Goal: Book appointment/travel/reservation

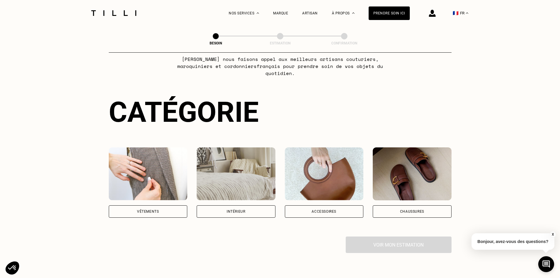
scroll to position [59, 0]
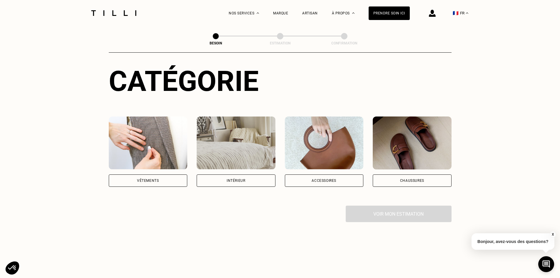
click at [136, 175] on div "Vêtements" at bounding box center [148, 180] width 79 height 12
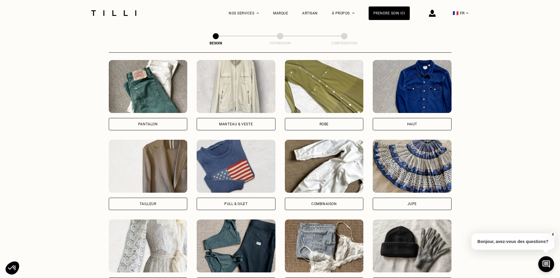
scroll to position [258, 0]
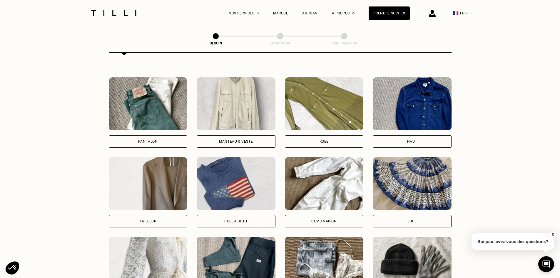
click at [163, 135] on div "Pantalon" at bounding box center [148, 141] width 79 height 12
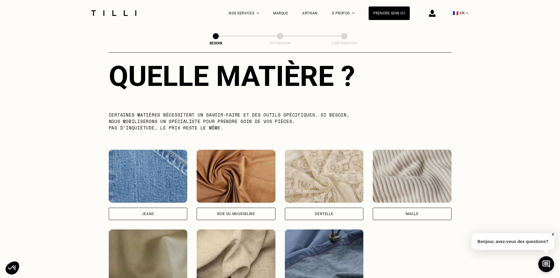
scroll to position [571, 0]
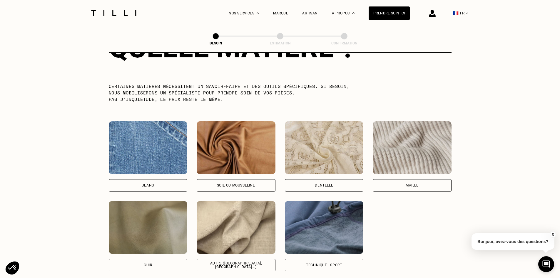
click at [159, 179] on div "Jeans" at bounding box center [148, 185] width 79 height 12
select select "FR"
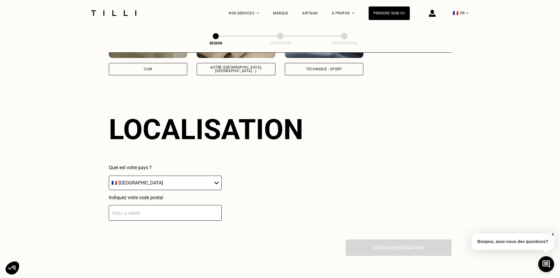
scroll to position [791, 0]
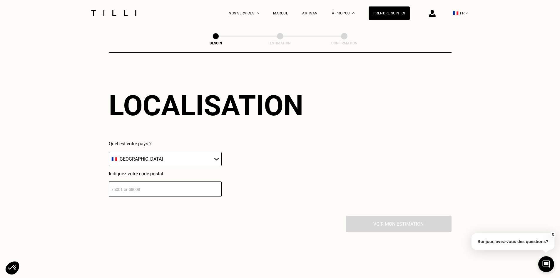
click at [148, 189] on input "number" at bounding box center [165, 189] width 113 height 16
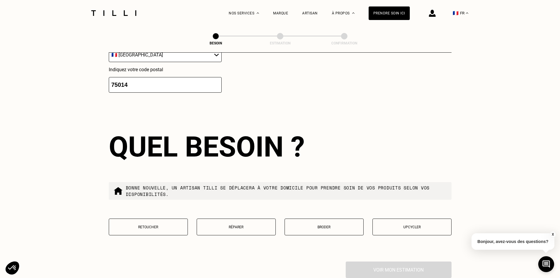
scroll to position [937, 0]
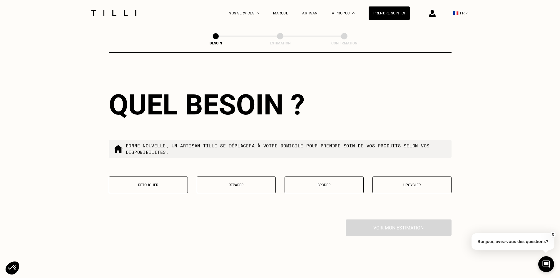
type input "75014"
click at [252, 186] on button "Réparer" at bounding box center [236, 184] width 79 height 17
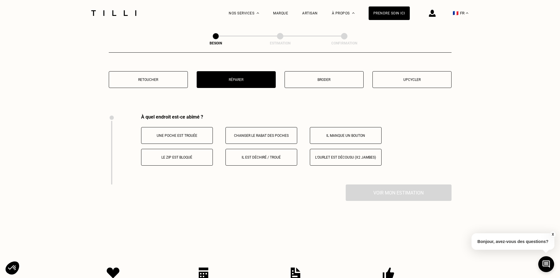
scroll to position [1088, 0]
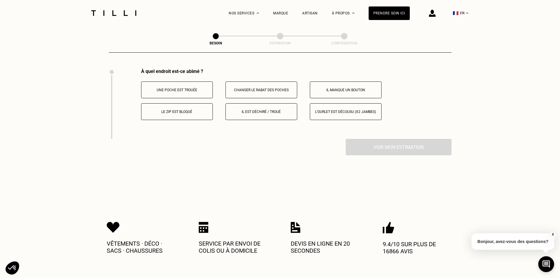
click at [190, 88] on p "Une poche est trouée" at bounding box center [176, 90] width 65 height 4
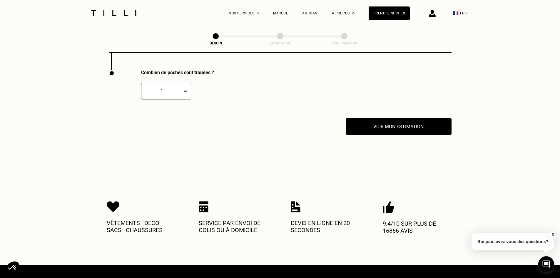
scroll to position [1158, 0]
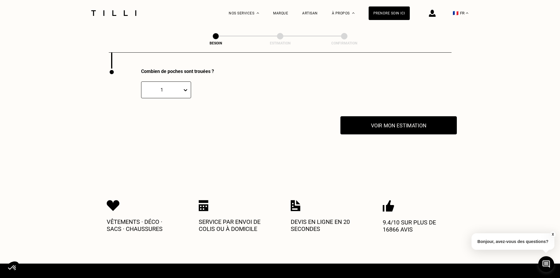
click at [377, 118] on button "Voir mon estimation" at bounding box center [399, 125] width 116 height 18
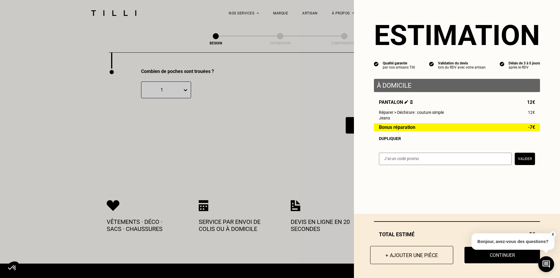
click at [421, 255] on button "+ Ajouter une pièce" at bounding box center [411, 255] width 83 height 18
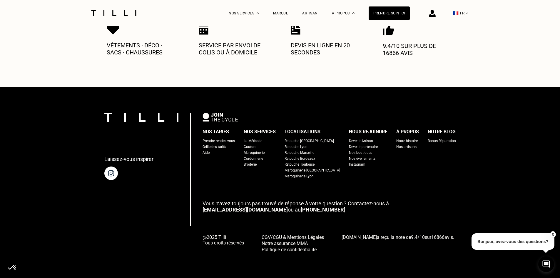
scroll to position [0, 0]
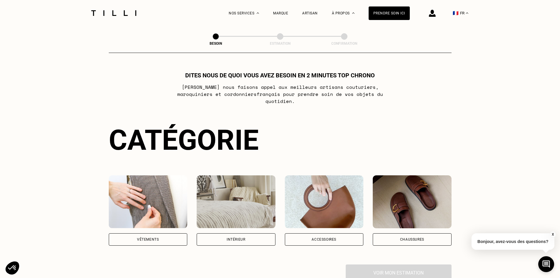
click at [174, 233] on div "Vêtements" at bounding box center [148, 239] width 79 height 12
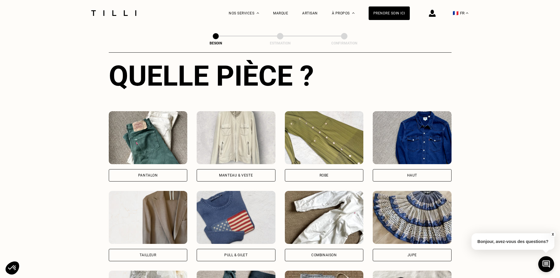
scroll to position [222, 0]
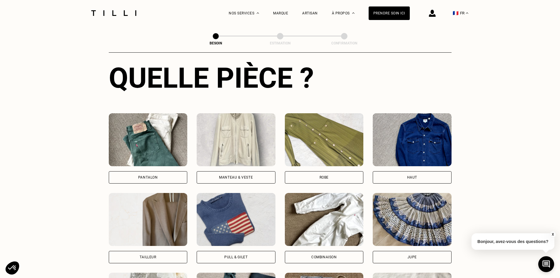
click at [413, 176] on div "Haut" at bounding box center [412, 177] width 79 height 12
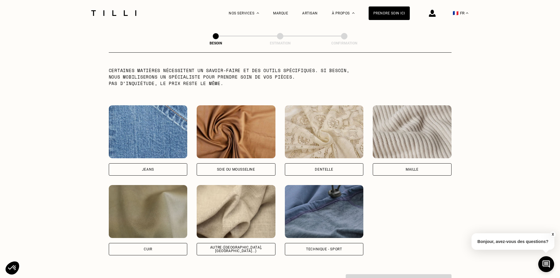
scroll to position [601, 0]
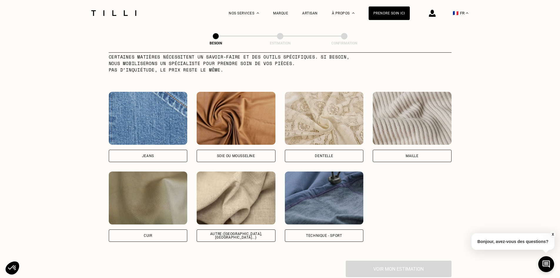
click at [243, 234] on div "Autre ([GEOGRAPHIC_DATA], [GEOGRAPHIC_DATA]...)" at bounding box center [236, 235] width 79 height 12
select select "FR"
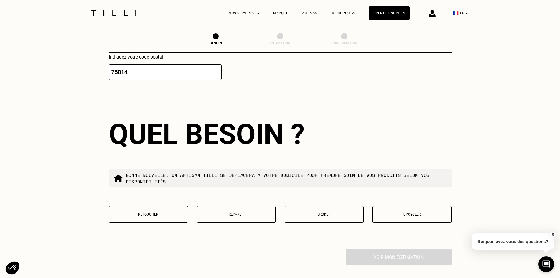
scroll to position [908, 0]
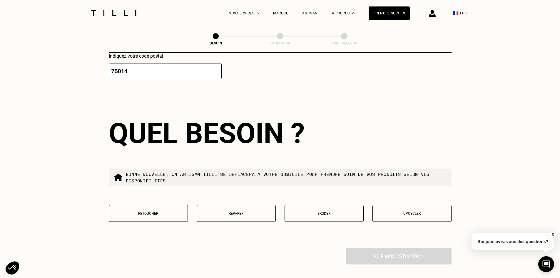
click at [248, 211] on p "Réparer" at bounding box center [236, 213] width 73 height 4
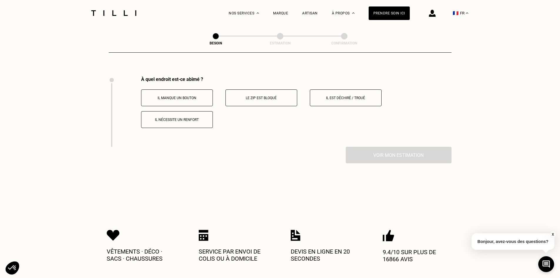
scroll to position [1088, 0]
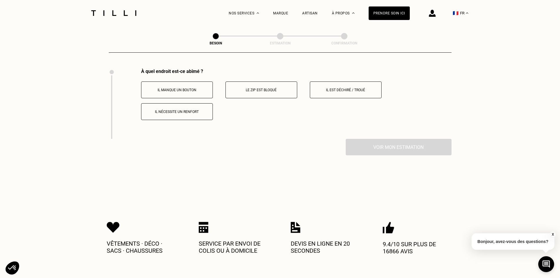
click at [348, 90] on button "Il est déchiré / troué" at bounding box center [346, 89] width 72 height 17
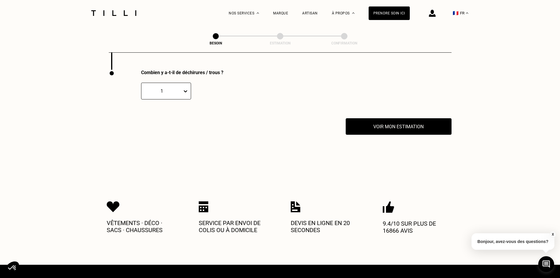
scroll to position [1158, 0]
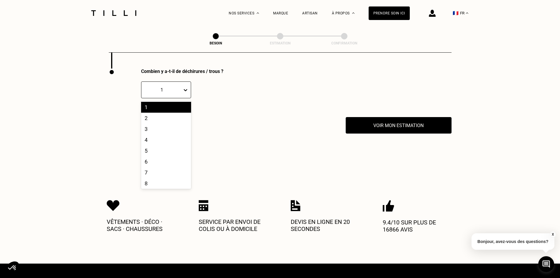
click at [155, 87] on div "1" at bounding box center [161, 90] width 35 height 6
click at [165, 114] on div "2" at bounding box center [166, 118] width 50 height 11
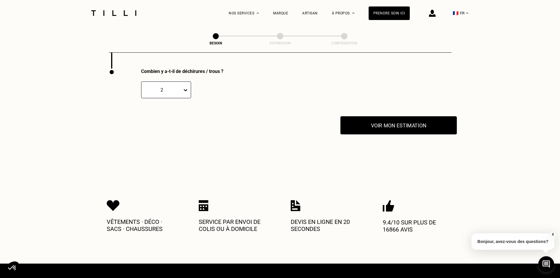
click at [407, 123] on button "Voir mon estimation" at bounding box center [399, 125] width 116 height 18
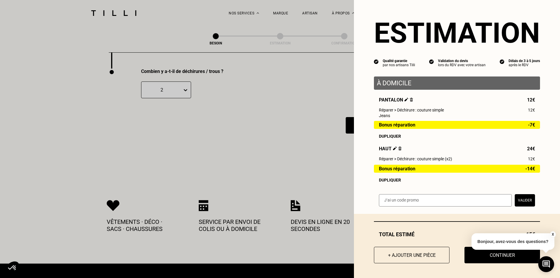
scroll to position [6, 0]
click at [495, 258] on button "Continuer" at bounding box center [502, 255] width 83 height 18
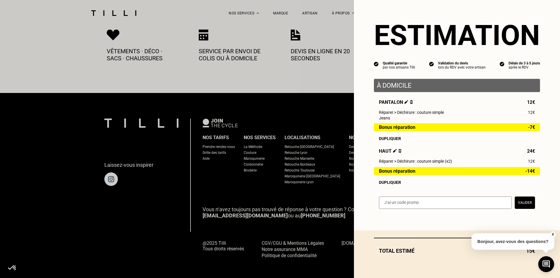
scroll to position [0, 0]
select select "FR"
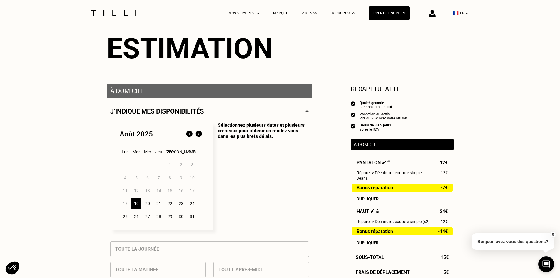
scroll to position [59, 0]
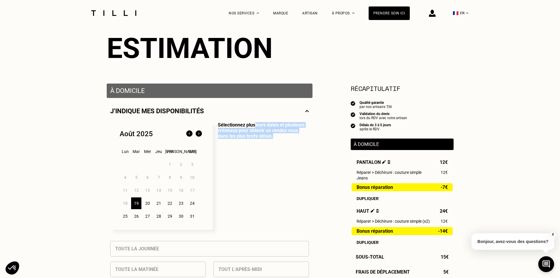
drag, startPoint x: 254, startPoint y: 125, endPoint x: 306, endPoint y: 138, distance: 53.6
click at [306, 138] on p "Sélectionnez plusieurs dates et plusieurs créneaux pour obtenir un rendez vous …" at bounding box center [261, 176] width 96 height 108
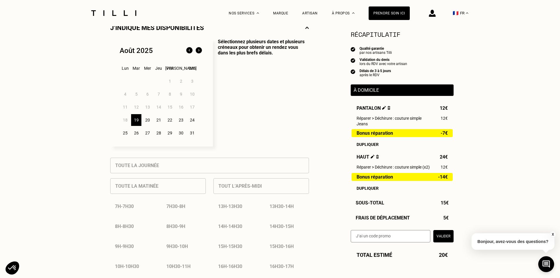
scroll to position [147, 0]
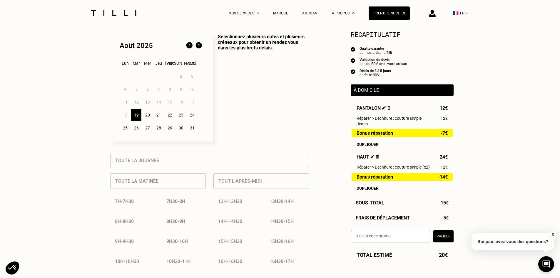
click at [254, 184] on div "Tout l’après-midi 13h - 13h30 13h30 - 14h 14h - 14h30 14h30 - 15h 15h - 15h30 1…" at bounding box center [262, 238] width 96 height 141
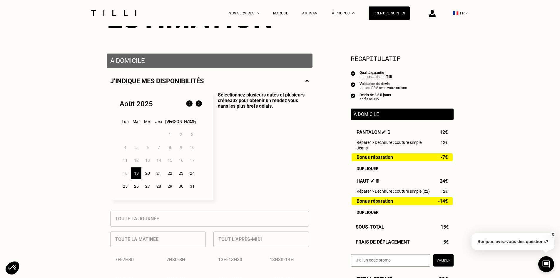
scroll to position [88, 0]
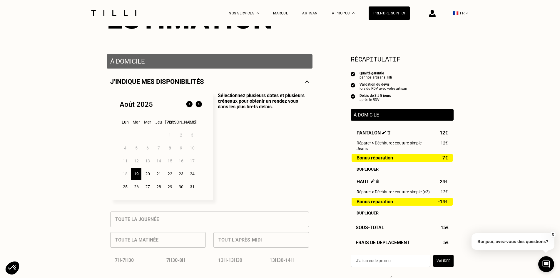
click at [221, 59] on p "À domicile" at bounding box center [209, 61] width 199 height 7
click at [306, 82] on img at bounding box center [307, 81] width 4 height 7
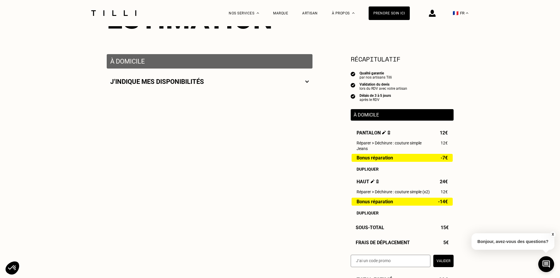
click at [306, 82] on img at bounding box center [307, 81] width 4 height 7
select select "FR"
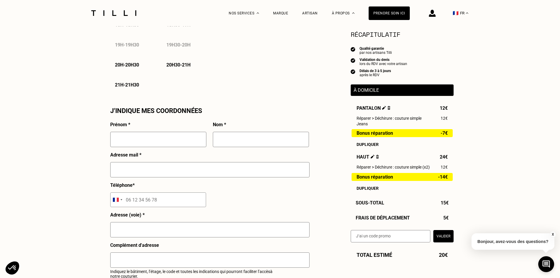
scroll to position [471, 0]
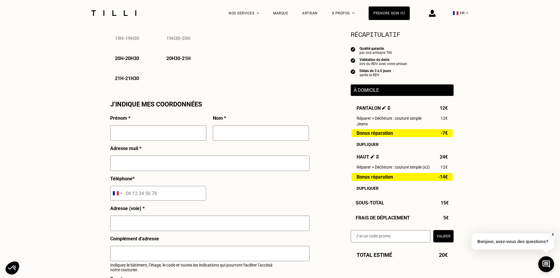
click at [172, 121] on div "Prénom *" at bounding box center [158, 130] width 96 height 30
click at [172, 129] on input "text" at bounding box center [158, 132] width 96 height 15
type input "[PERSON_NAME]"
type input "Castang"
type input "[PERSON_NAME][EMAIL_ADDRESS][DOMAIN_NAME]"
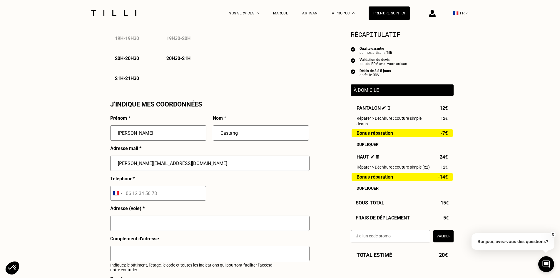
type input "07 86 78 16 93"
type input "[STREET_ADDRESS]"
type input "[GEOGRAPHIC_DATA]"
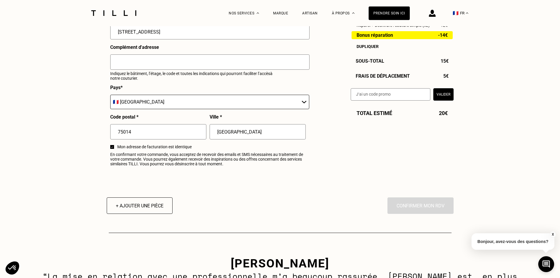
scroll to position [676, 0]
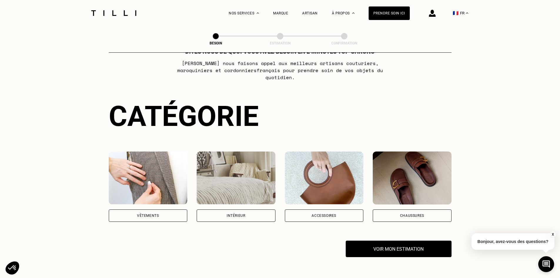
scroll to position [171, 0]
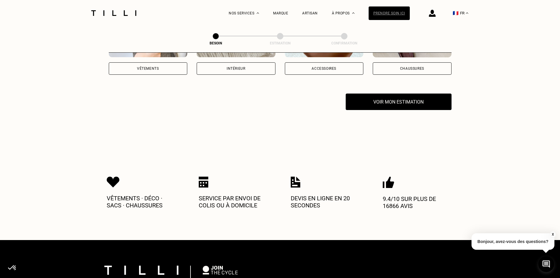
click at [410, 11] on div "Prendre soin ici" at bounding box center [389, 13] width 41 height 14
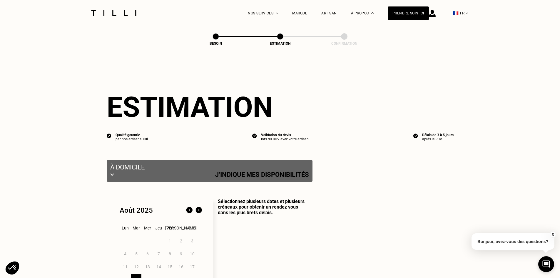
select select "FR"
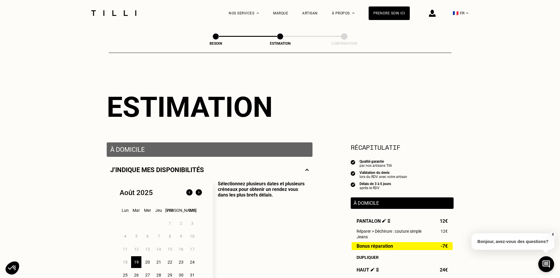
click at [352, 163] on img at bounding box center [353, 161] width 5 height 5
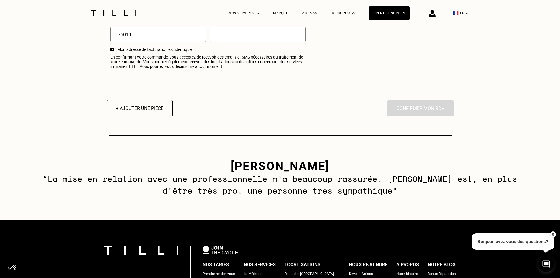
scroll to position [765, 0]
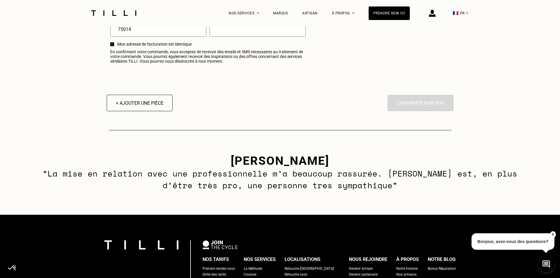
click at [413, 101] on div "En cliquant sur “Confirmer”, vous déclenchez l’intervention de l’un des nos art…" at bounding box center [421, 103] width 66 height 16
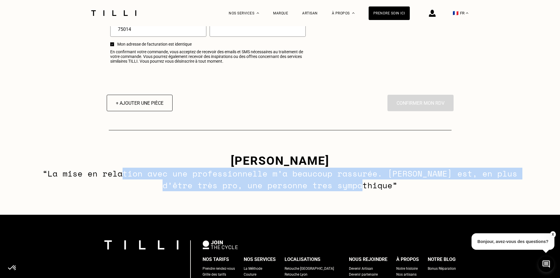
drag, startPoint x: 127, startPoint y: 176, endPoint x: 478, endPoint y: 186, distance: 350.7
click at [478, 186] on p "“La mise en relation avec une professionnelle m’a beaucoup rassurée. [PERSON_NA…" at bounding box center [280, 180] width 480 height 24
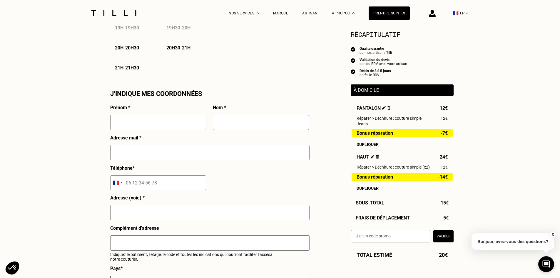
scroll to position [441, 0]
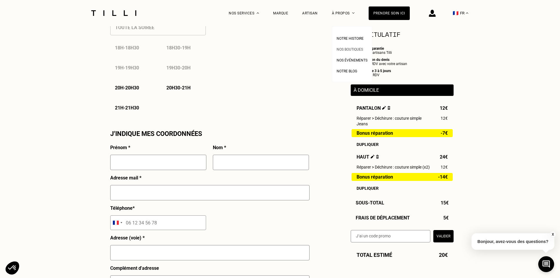
click at [349, 51] on span "Nos boutiques" at bounding box center [350, 49] width 26 height 4
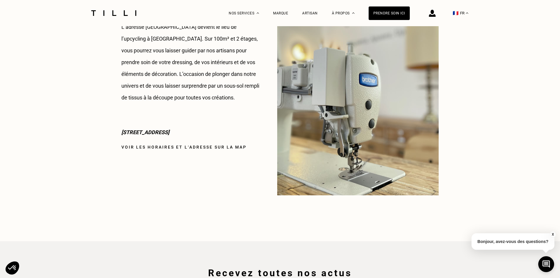
scroll to position [765, 0]
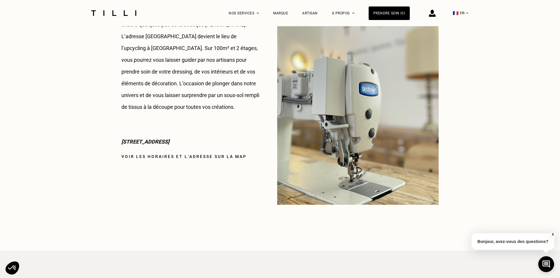
click at [466, 15] on button "🇫🇷 FR" at bounding box center [460, 13] width 21 height 26
